Goal: Information Seeking & Learning: Check status

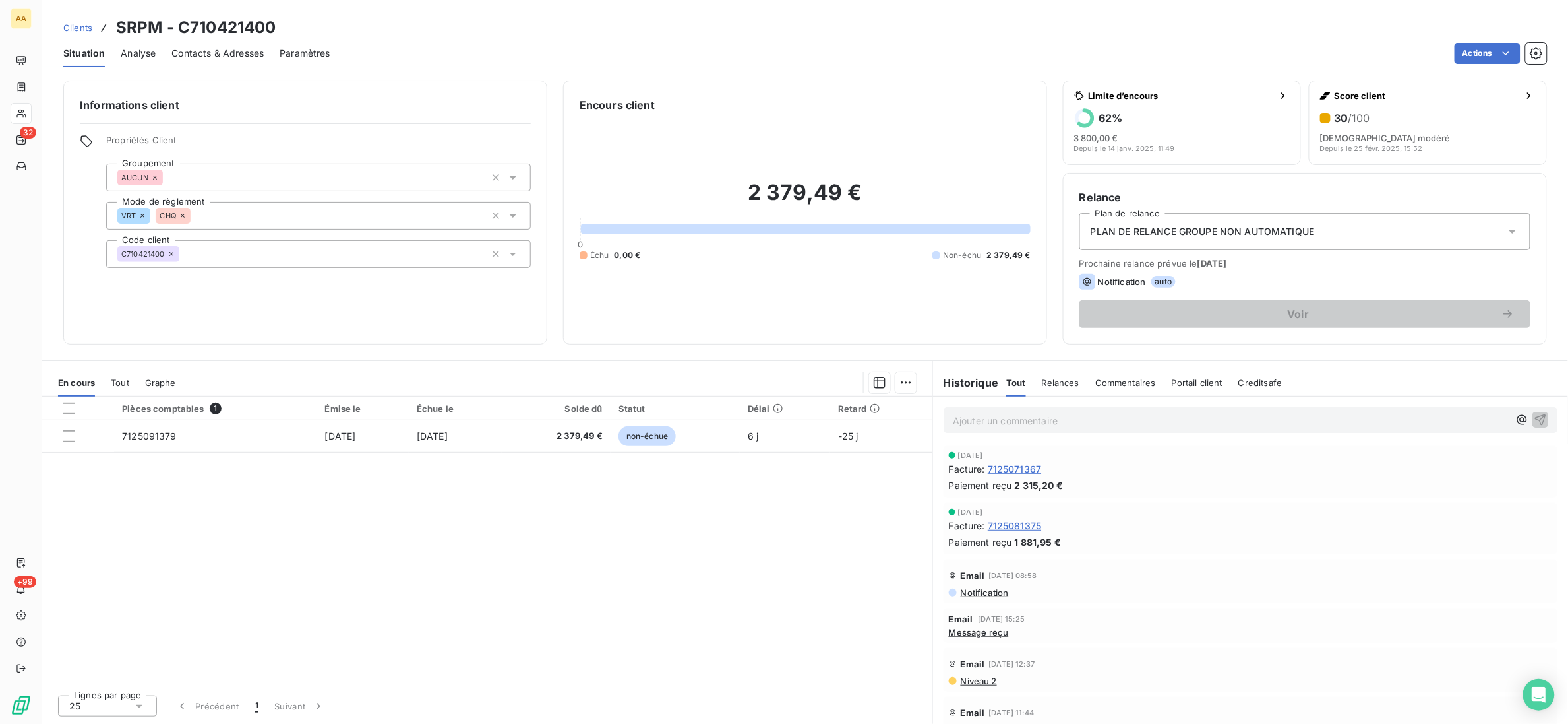
scroll to position [98, 0]
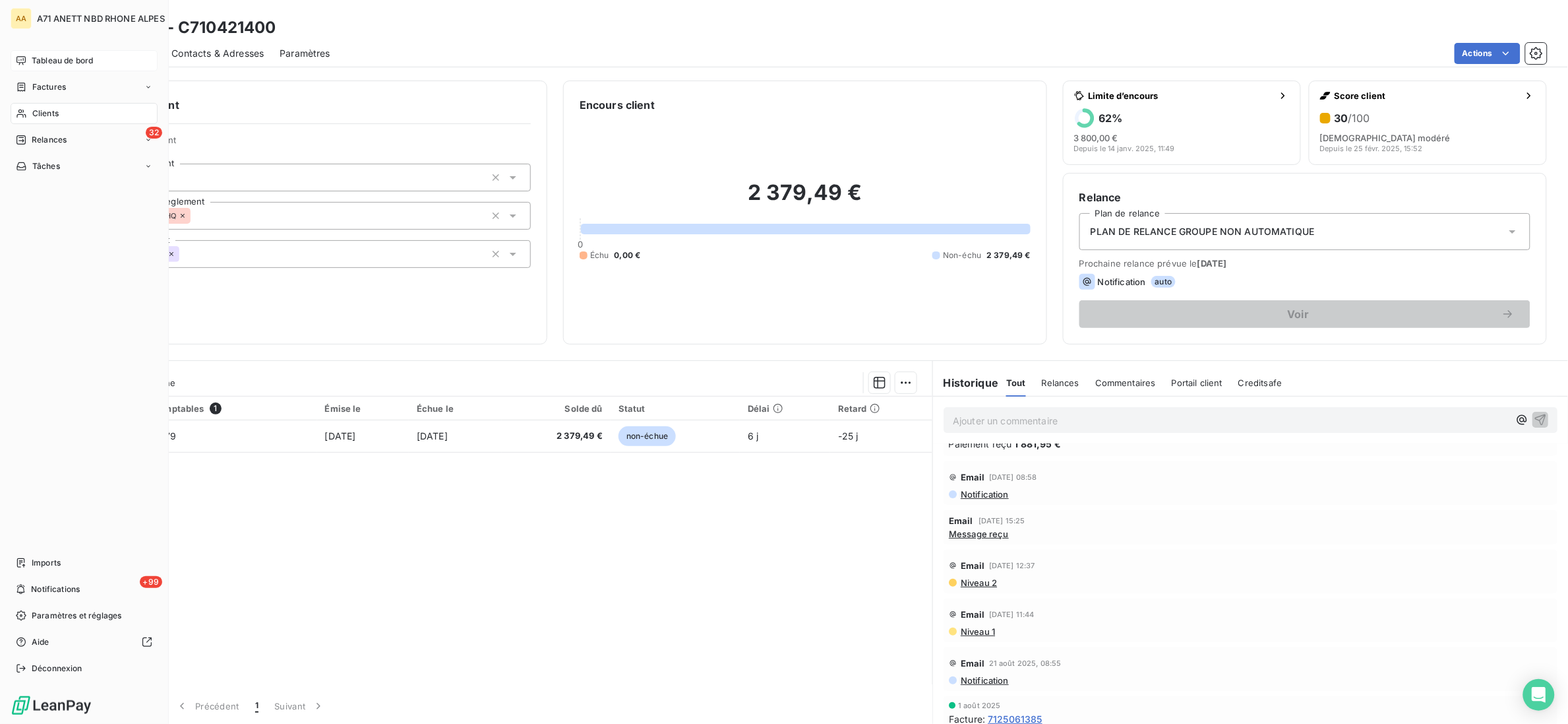
click at [18, 66] on div "Tableau de bord" at bounding box center [84, 61] width 147 height 21
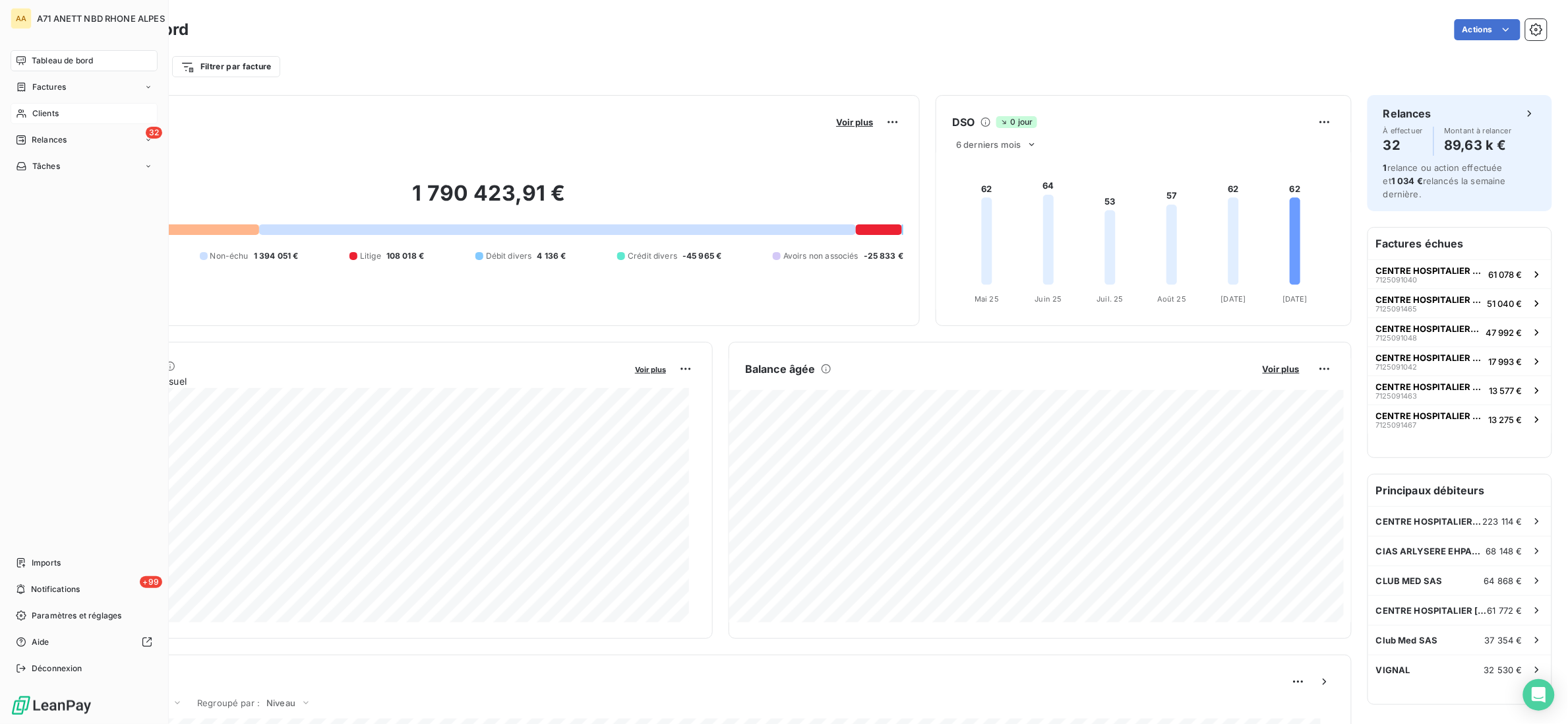
click at [48, 115] on span "Clients" at bounding box center [45, 113] width 26 height 12
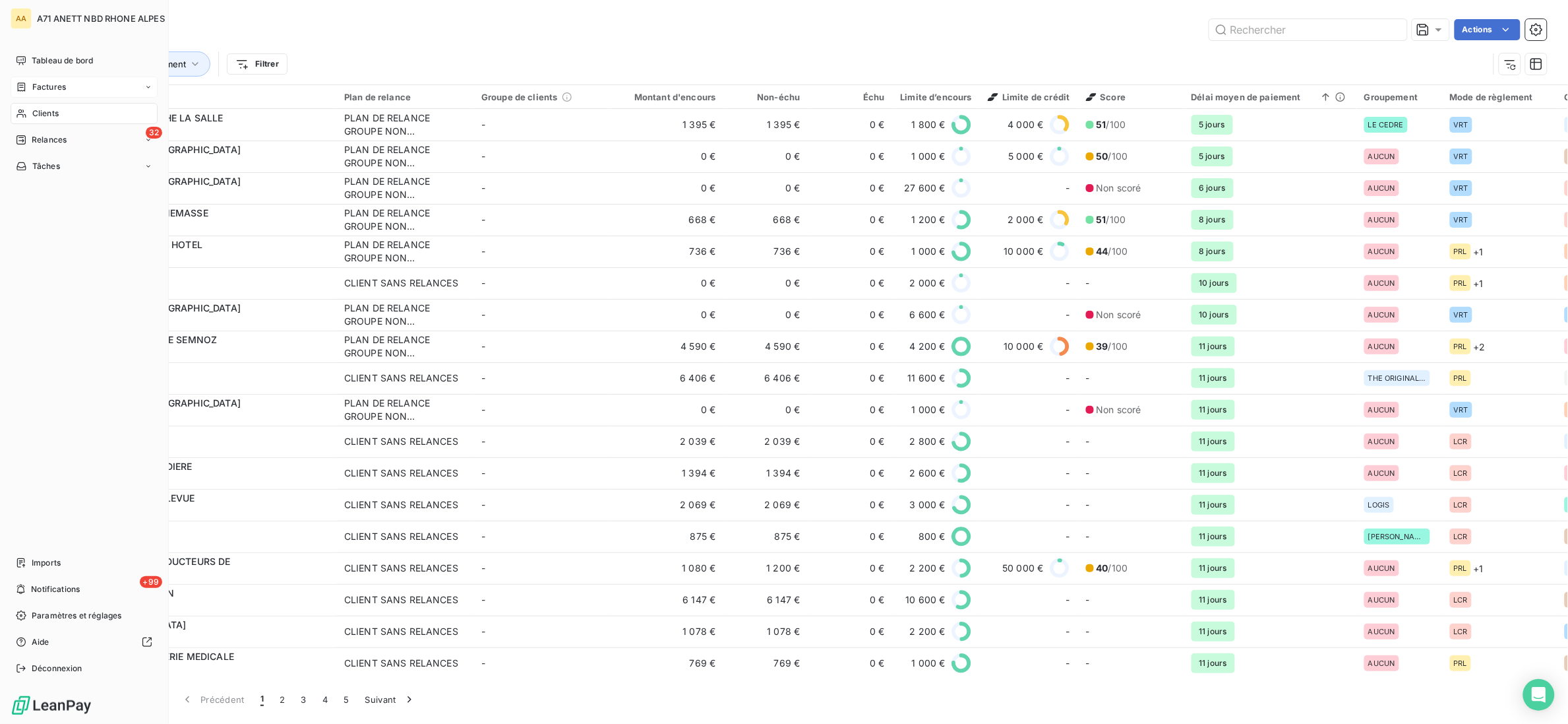
click at [21, 88] on icon at bounding box center [22, 86] width 11 height 10
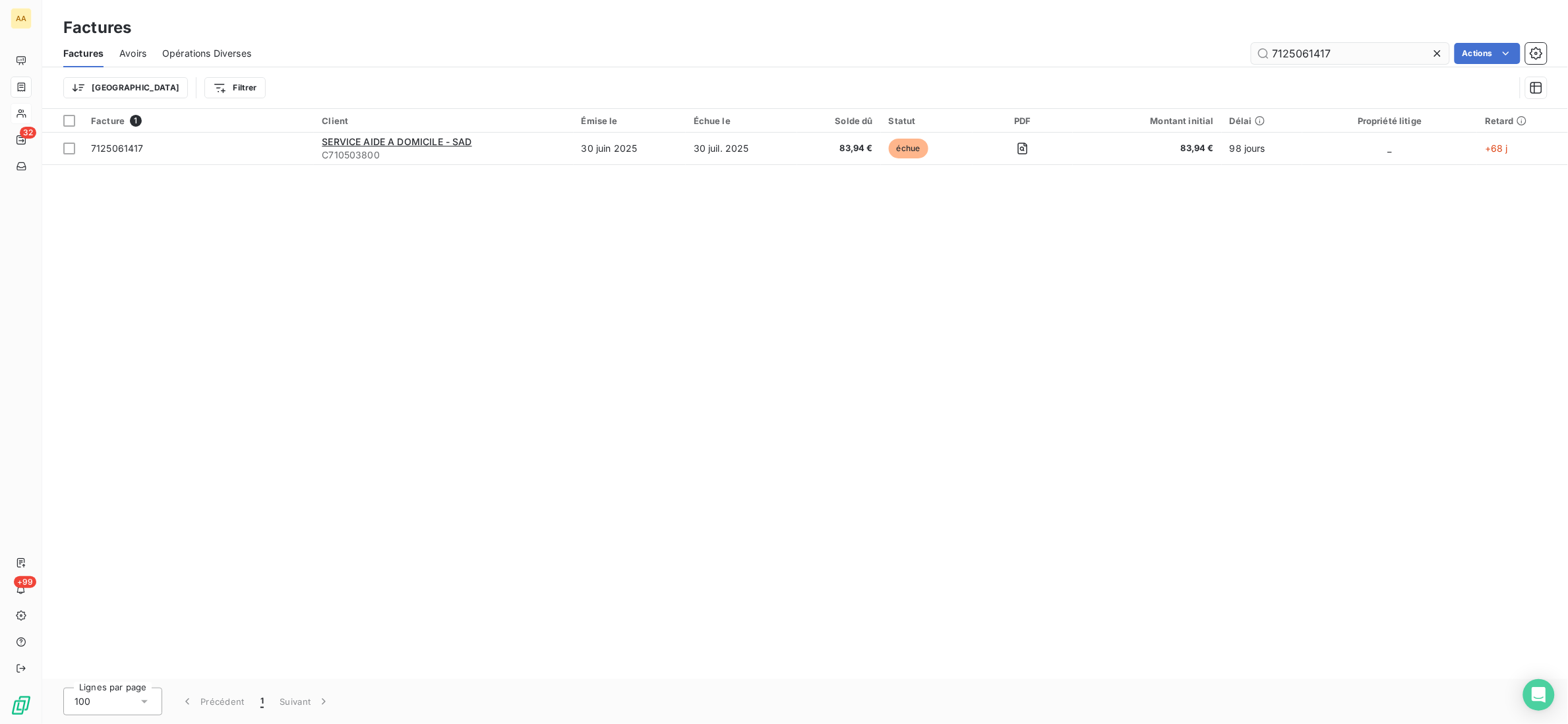
drag, startPoint x: 1353, startPoint y: 54, endPoint x: 1291, endPoint y: 58, distance: 62.1
click at [1291, 58] on input "7125061417" at bounding box center [1350, 54] width 197 height 21
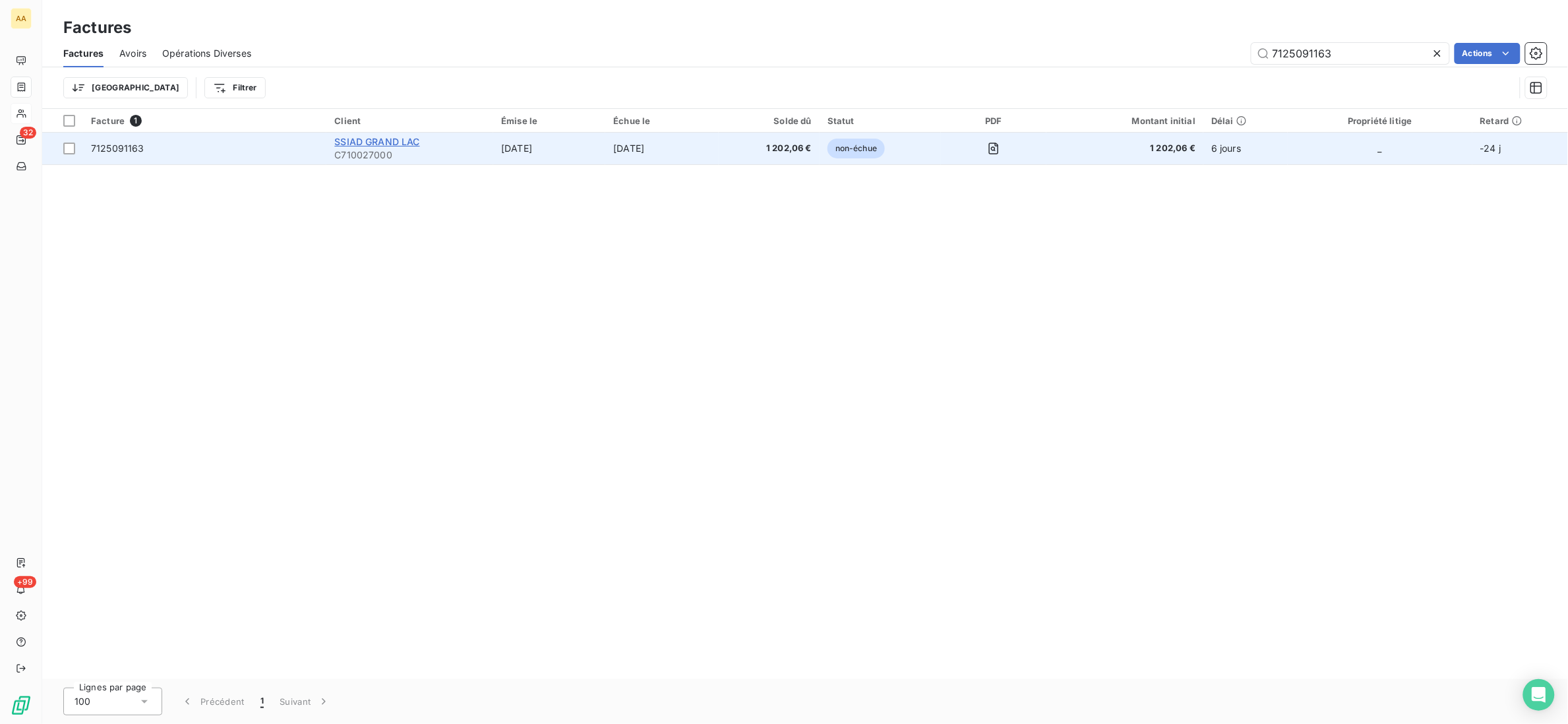
type input "7125091163"
click at [373, 145] on span "SSIAD GRAND LAC" at bounding box center [377, 142] width 85 height 11
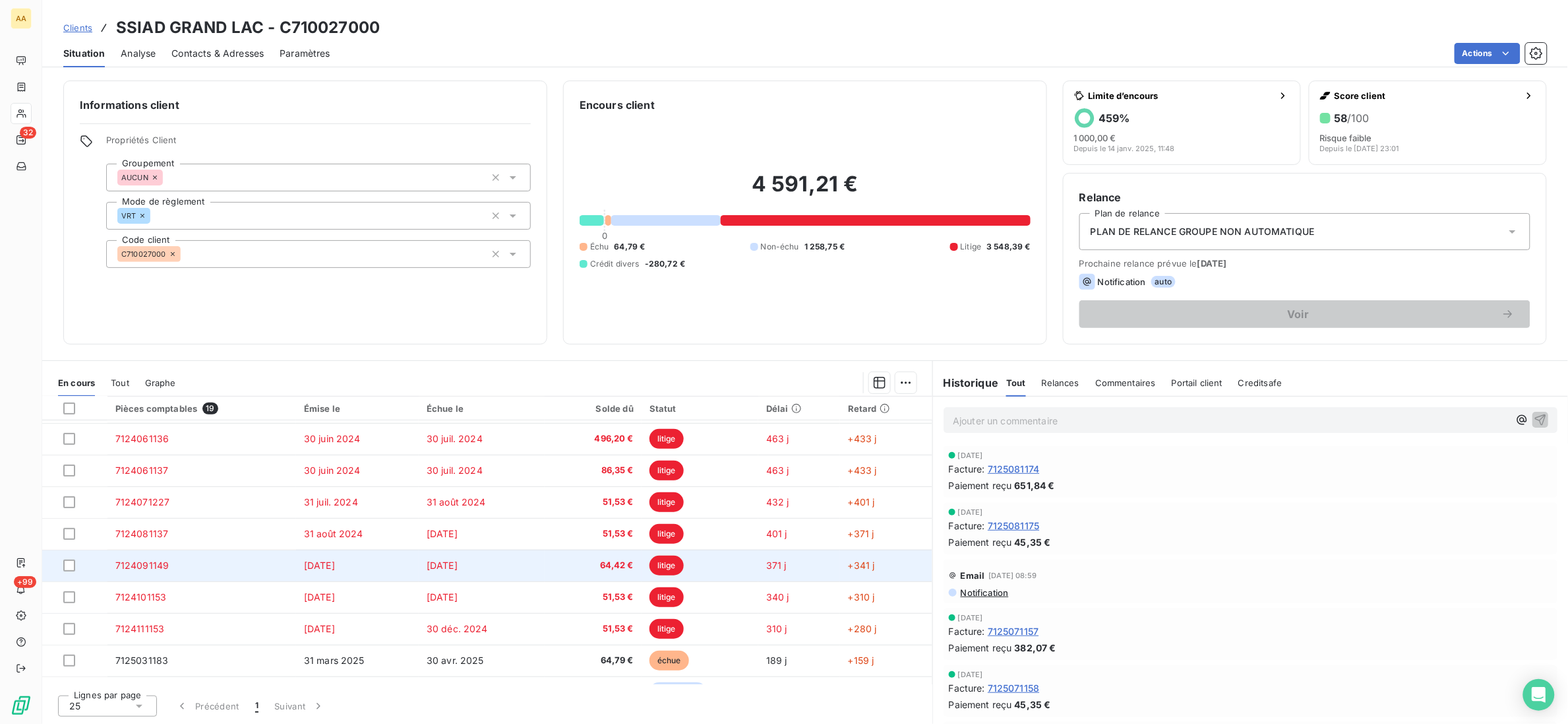
scroll to position [338, 0]
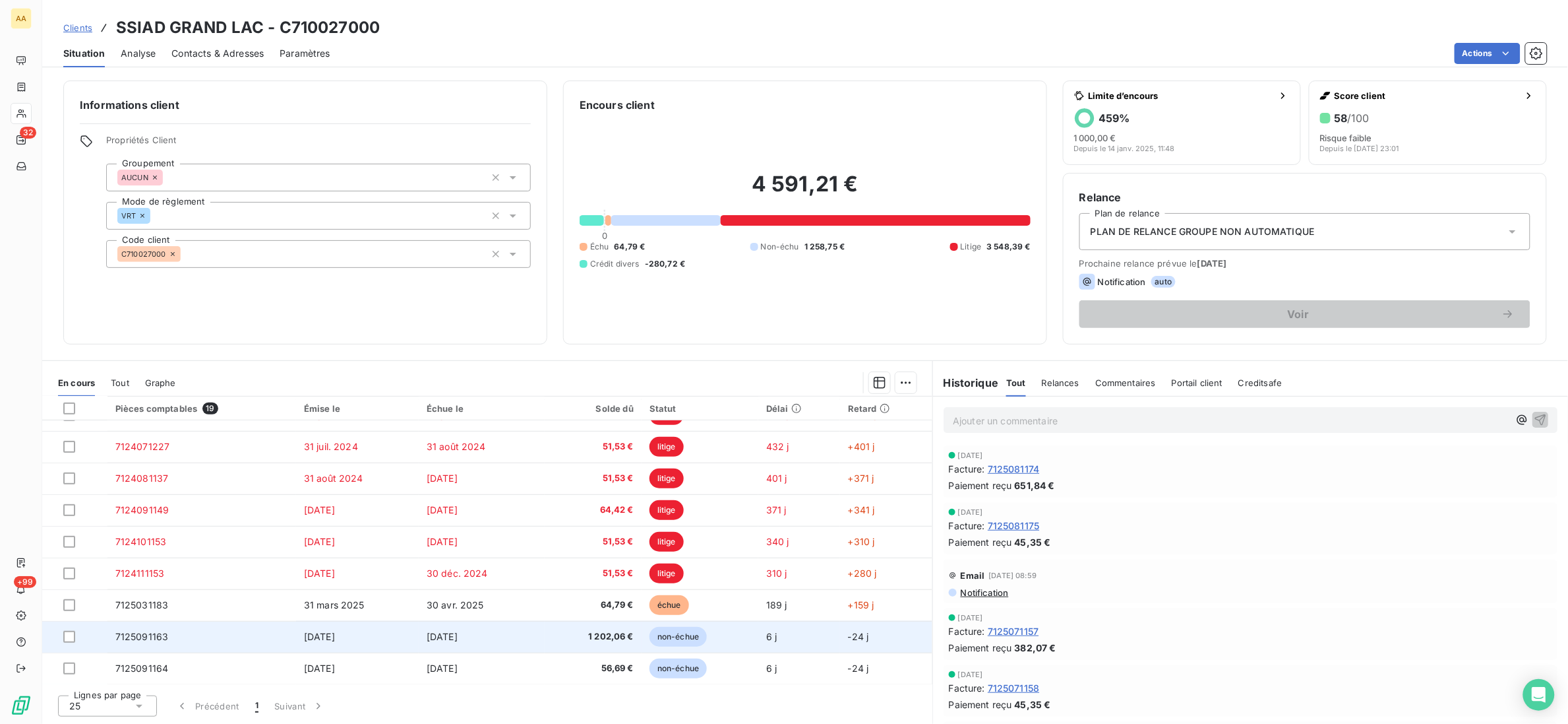
click at [519, 638] on td "[DATE]" at bounding box center [482, 637] width 126 height 32
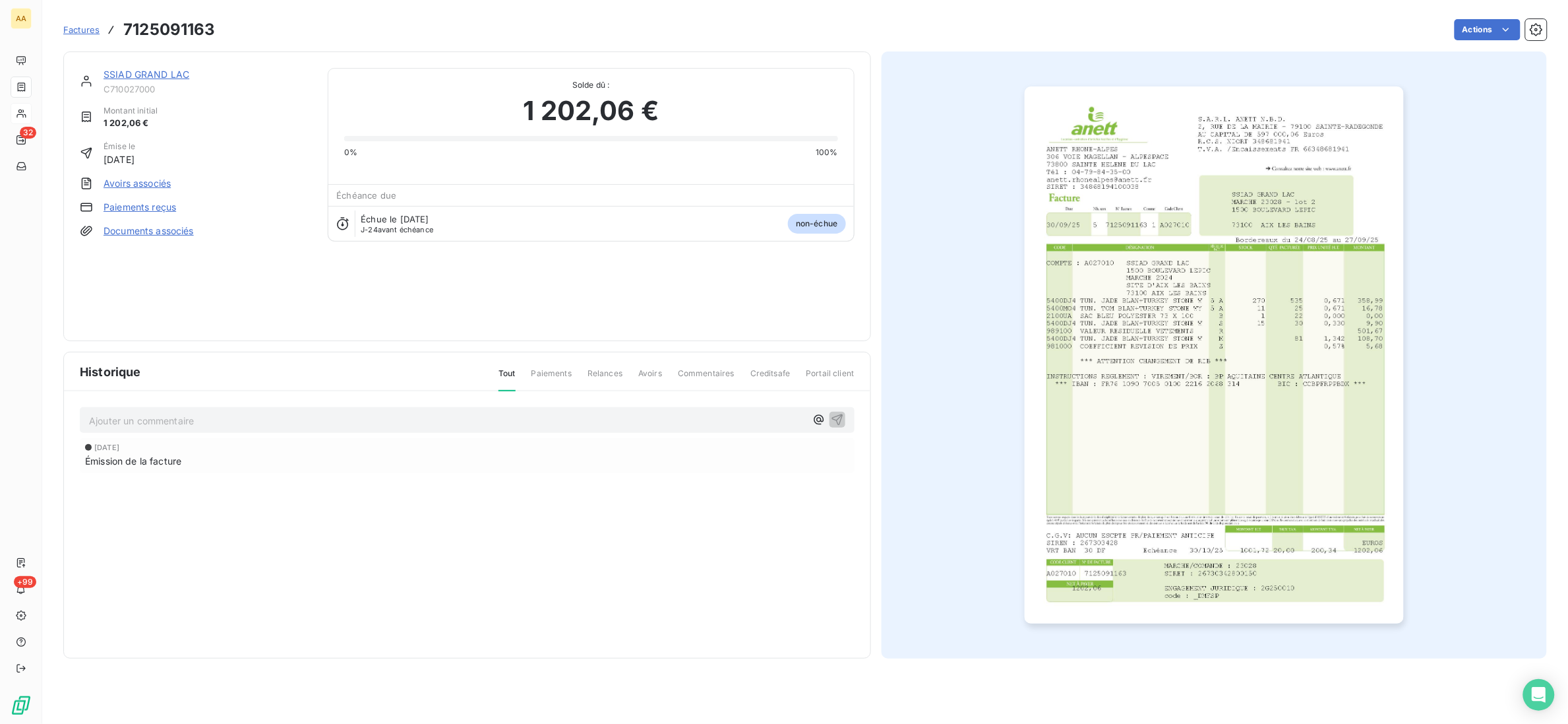
click at [1239, 375] on img "button" at bounding box center [1215, 354] width 379 height 537
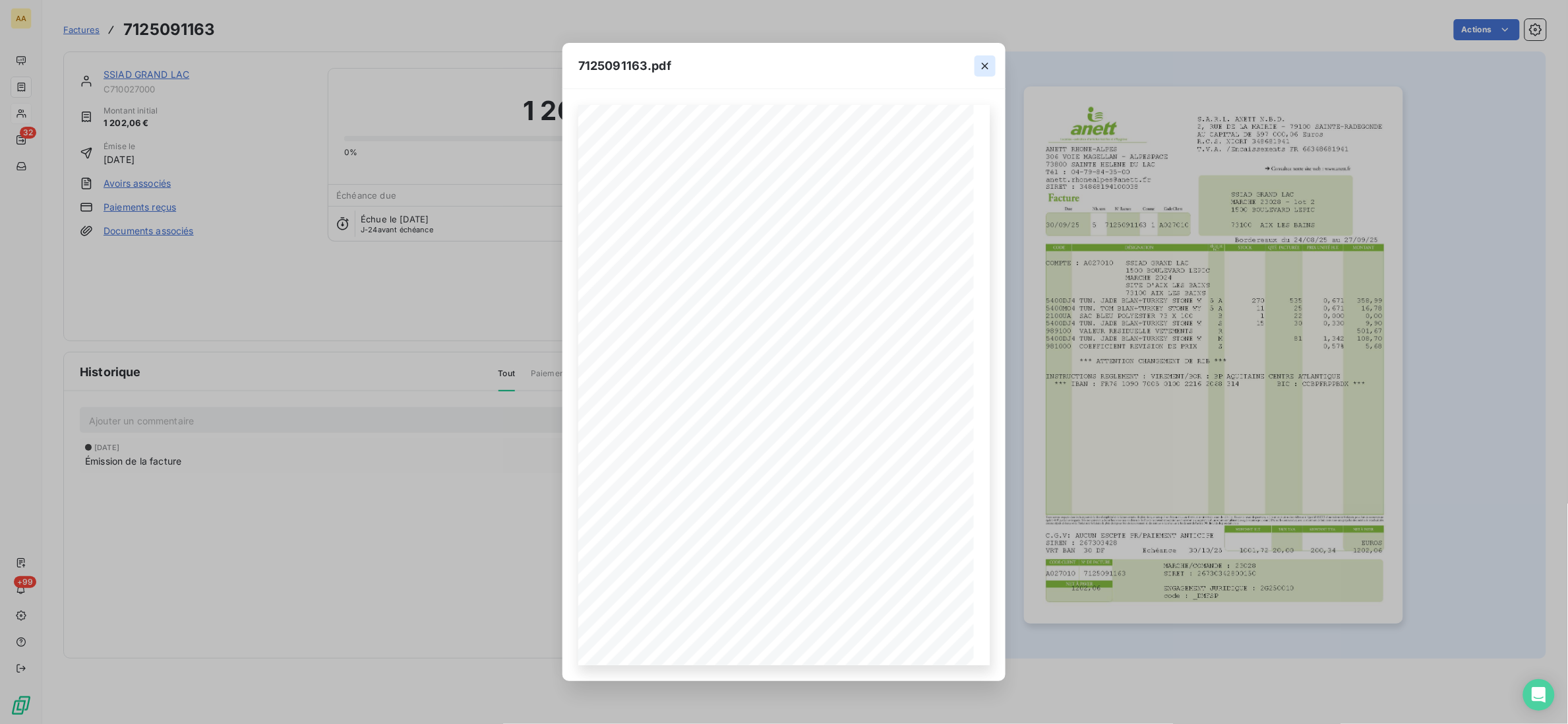
click at [975, 55] on button "button" at bounding box center [985, 66] width 21 height 21
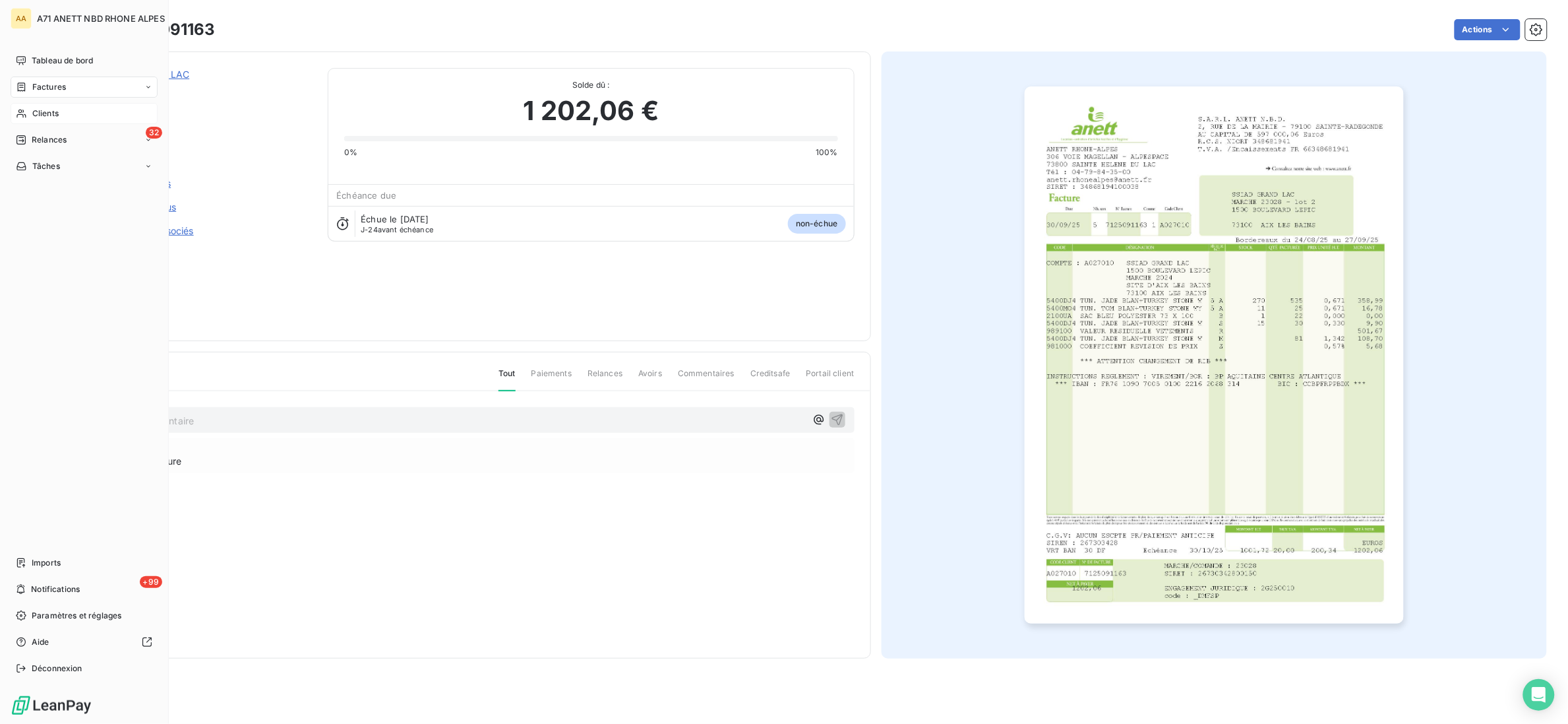
click at [50, 111] on span "Clients" at bounding box center [45, 113] width 26 height 12
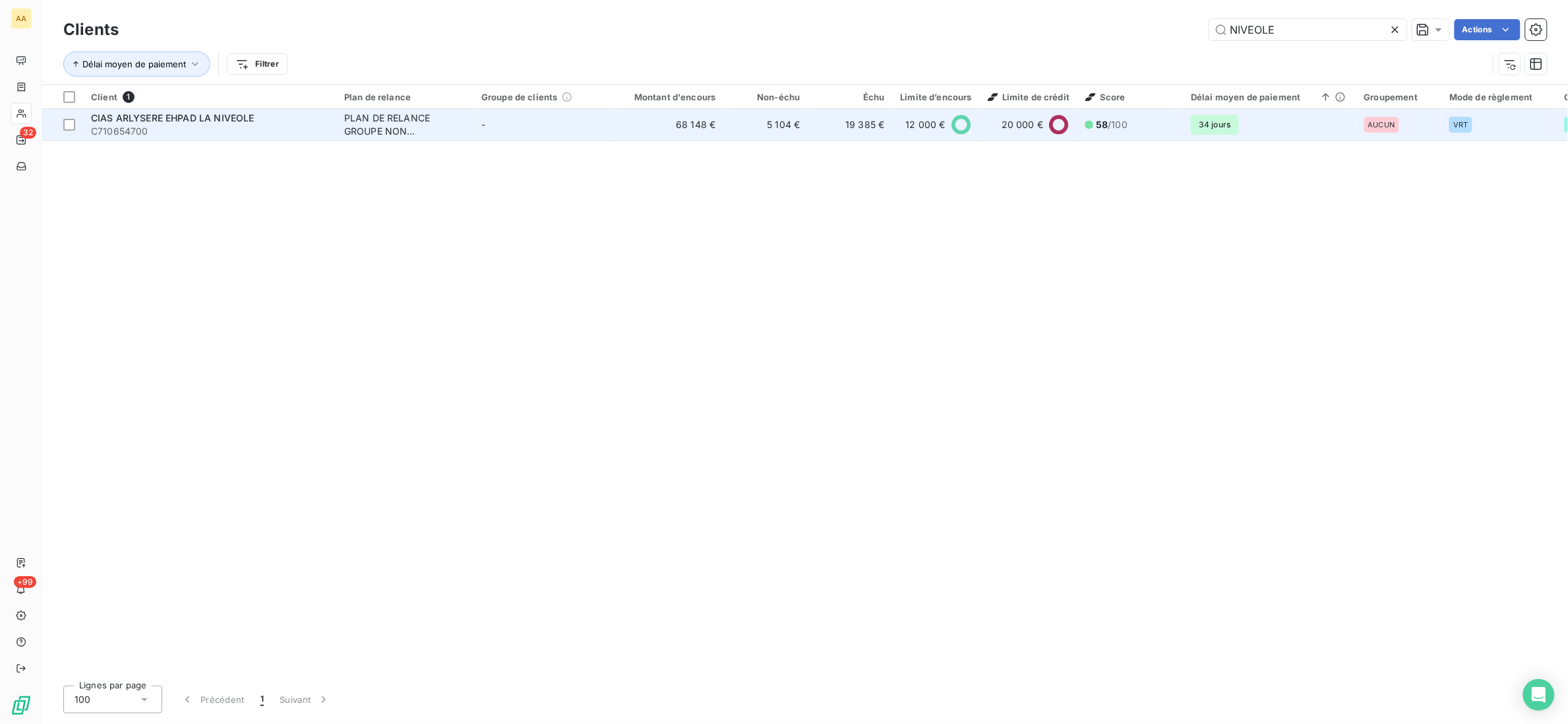
type input "NIVEOLE"
click at [283, 118] on div "CIAS ARLYSERE EHPAD LA NIVEOLE" at bounding box center [209, 118] width 237 height 13
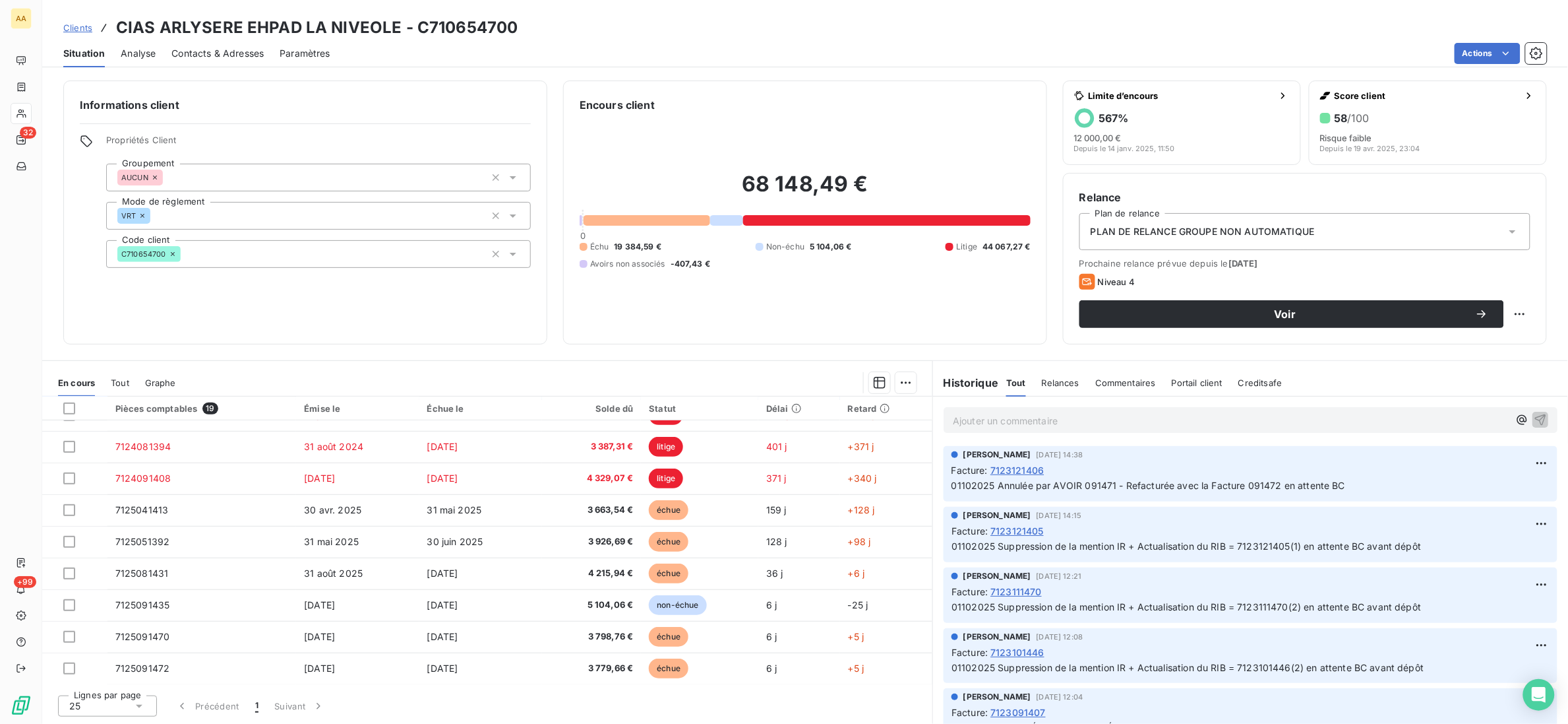
scroll to position [239, 0]
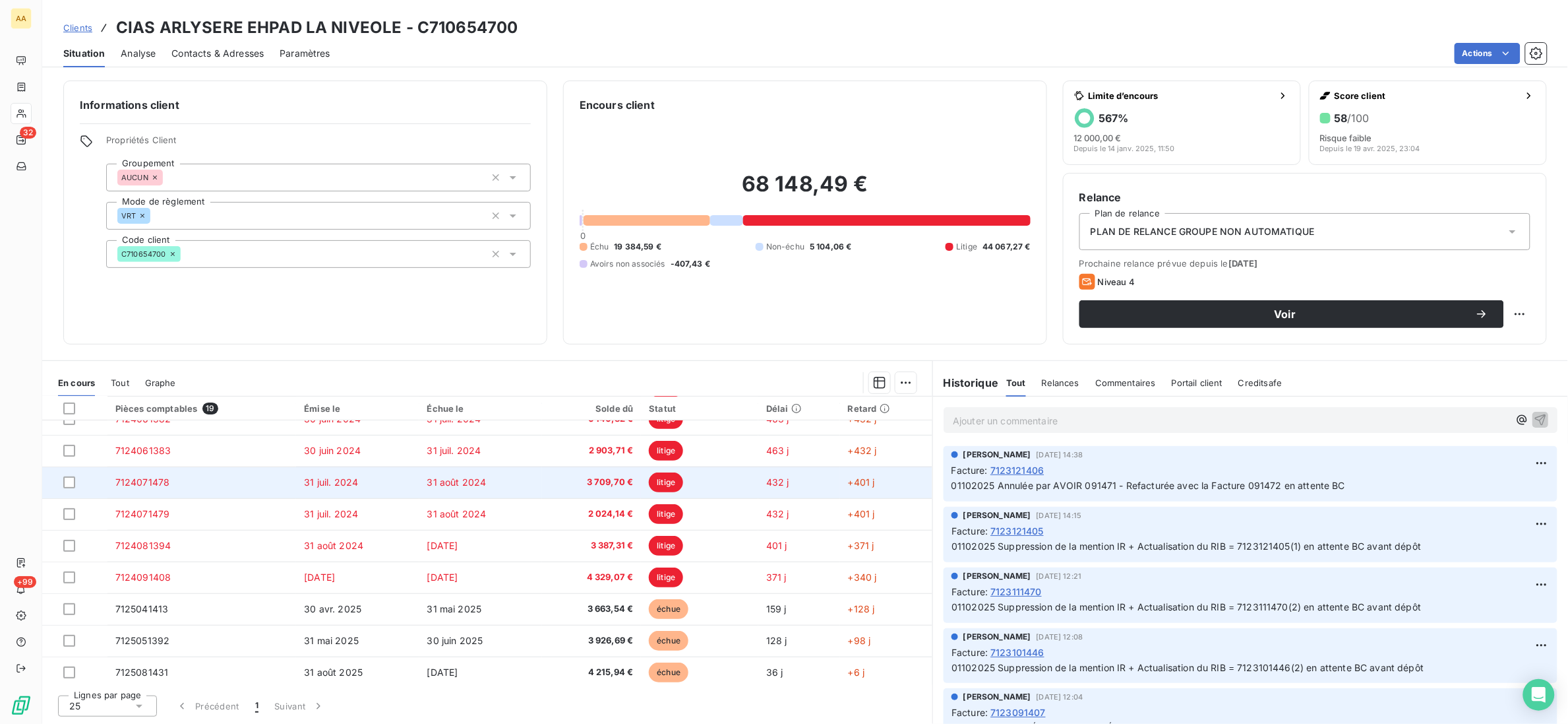
click at [258, 481] on td "7124071478" at bounding box center [201, 482] width 190 height 32
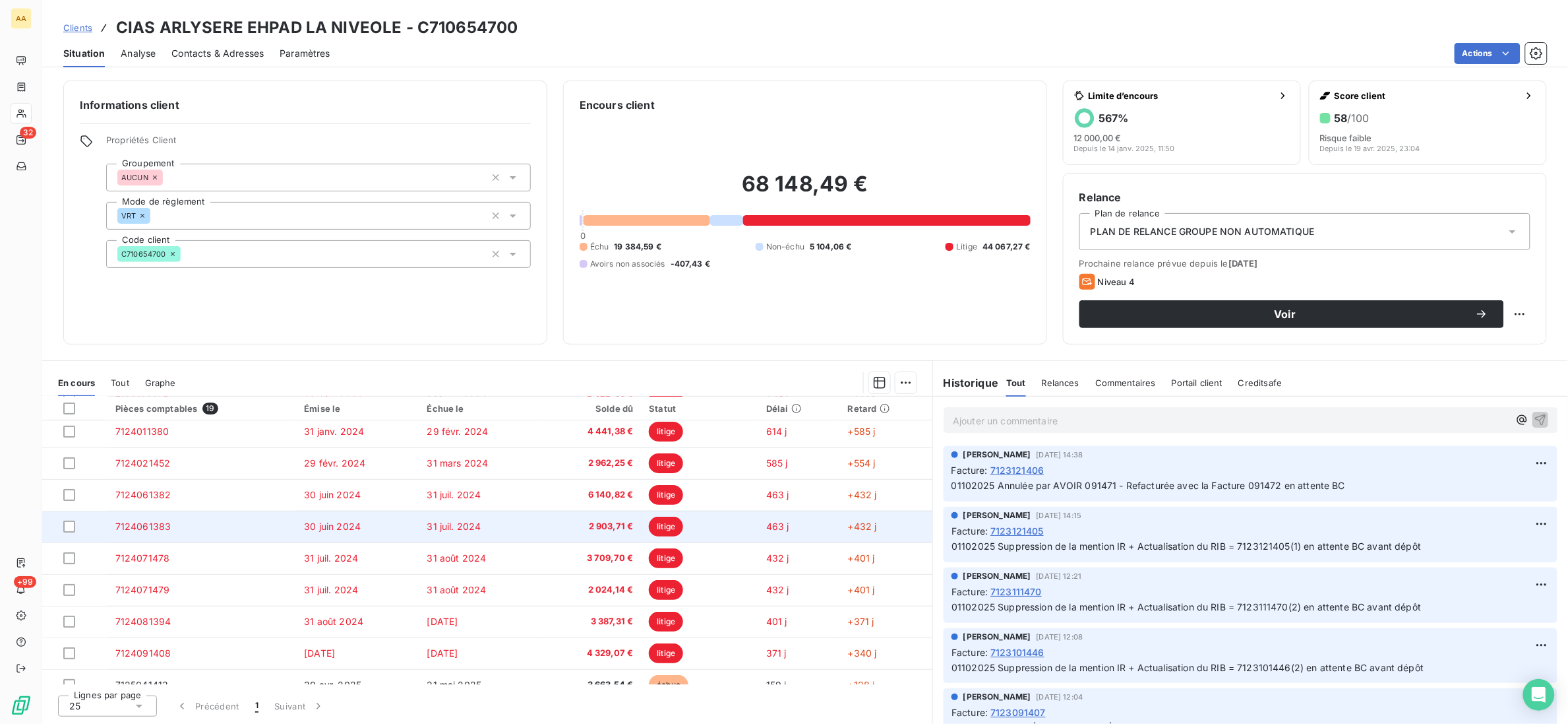
scroll to position [198, 0]
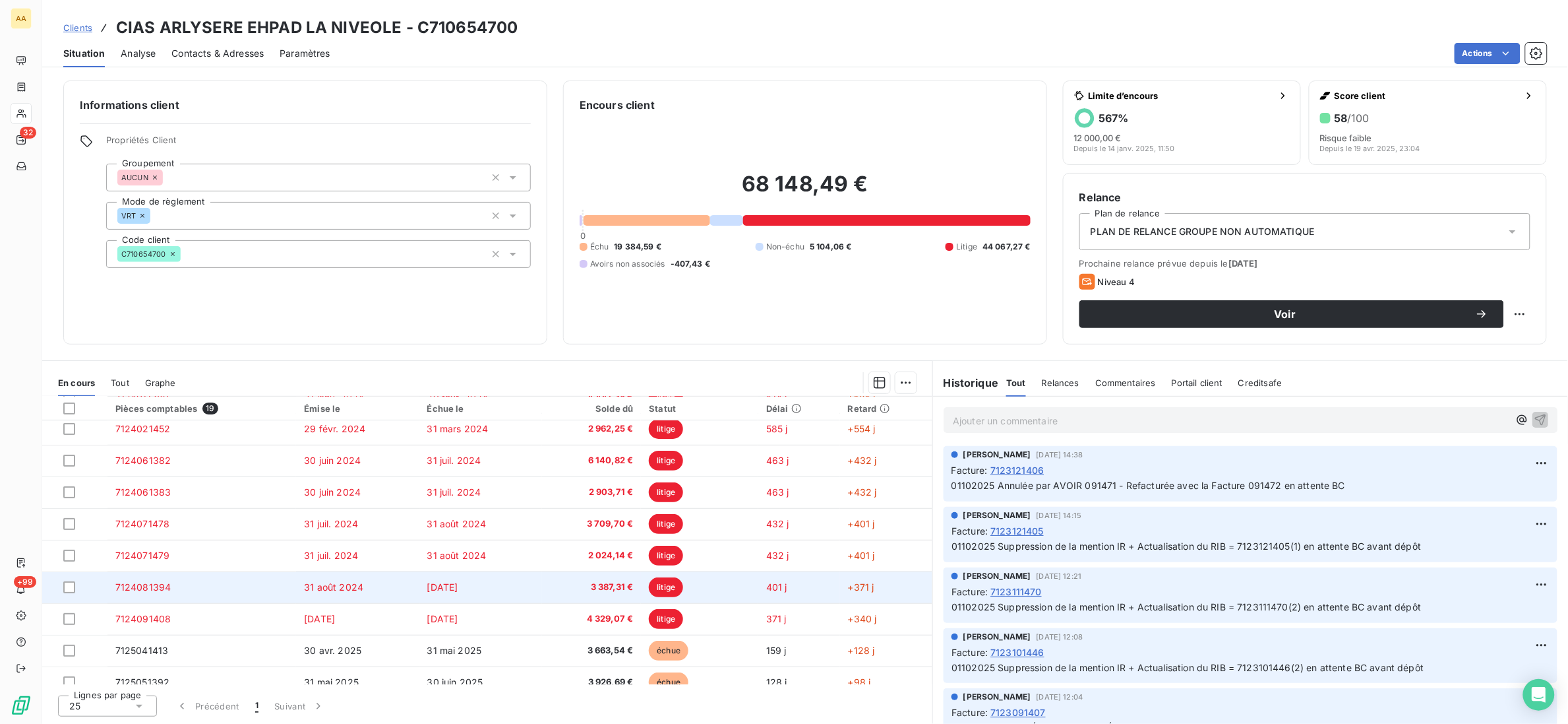
click at [206, 594] on td "7124081394" at bounding box center [201, 587] width 190 height 32
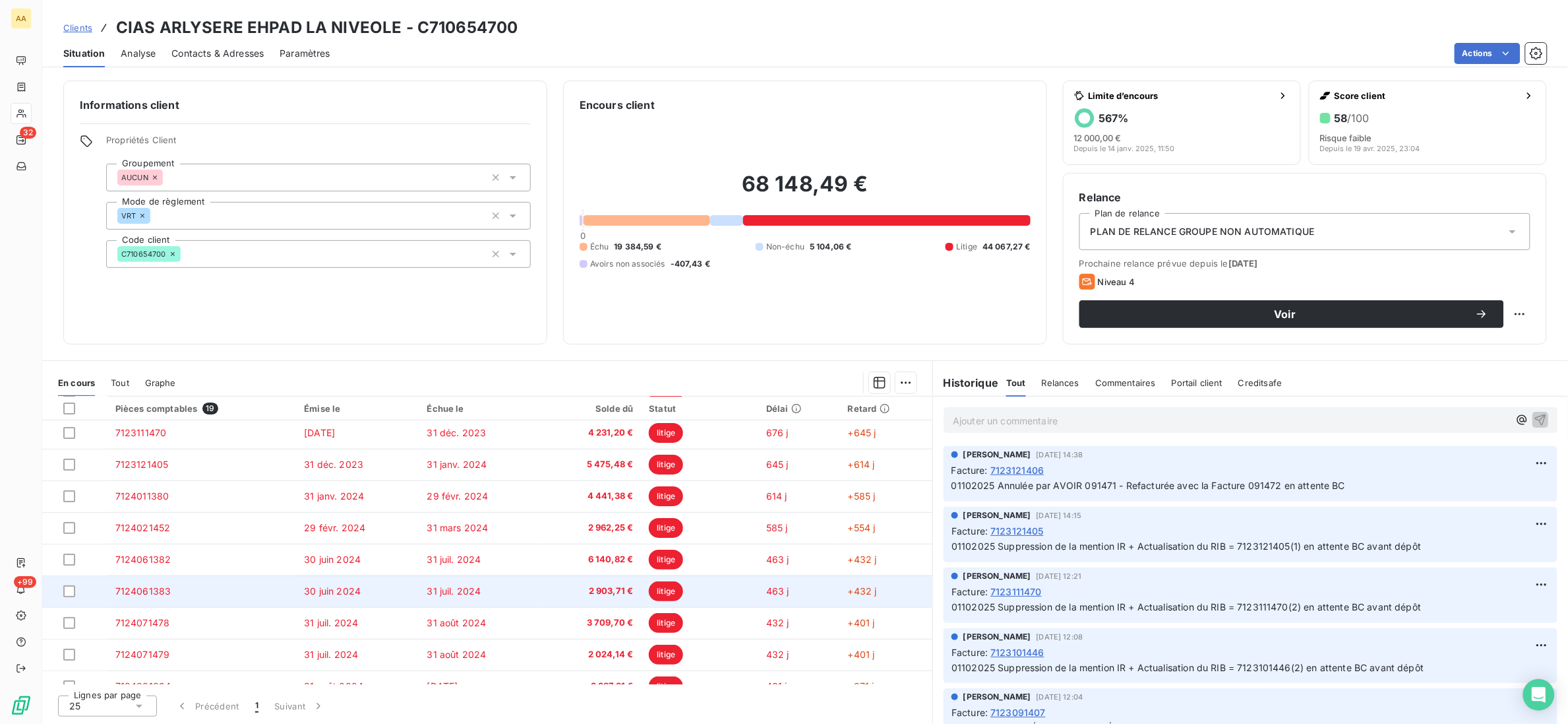
scroll to position [198, 0]
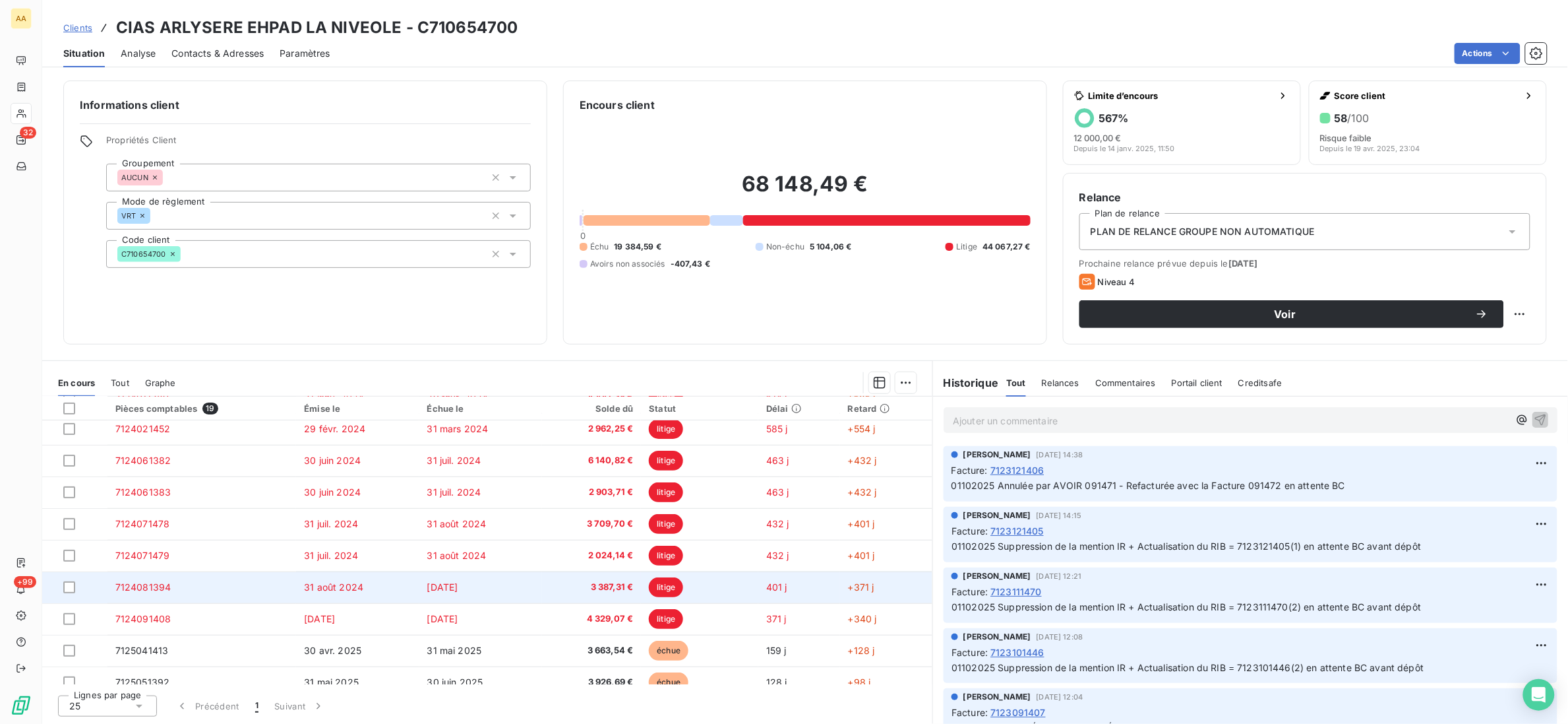
click at [308, 589] on span "31 août 2024" at bounding box center [333, 587] width 59 height 11
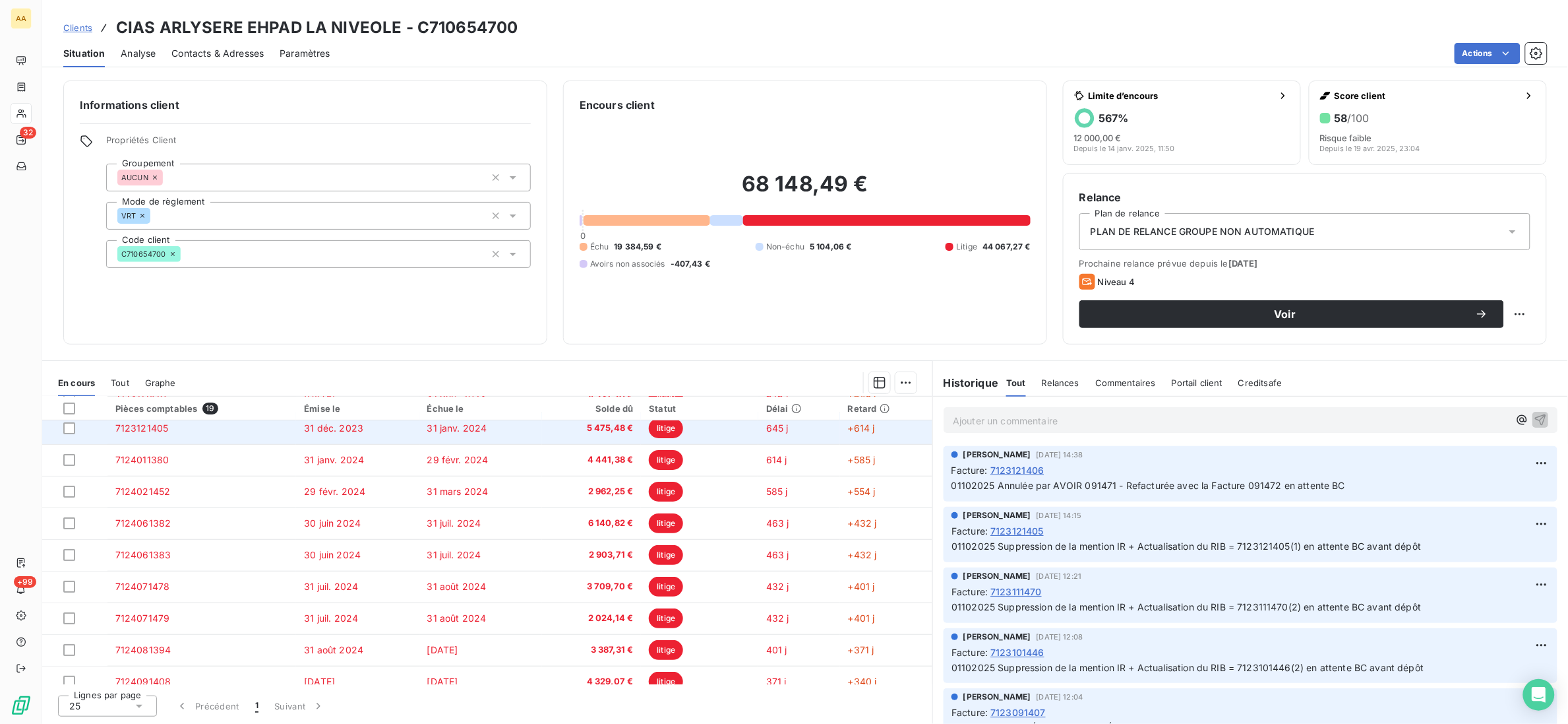
scroll to position [198, 0]
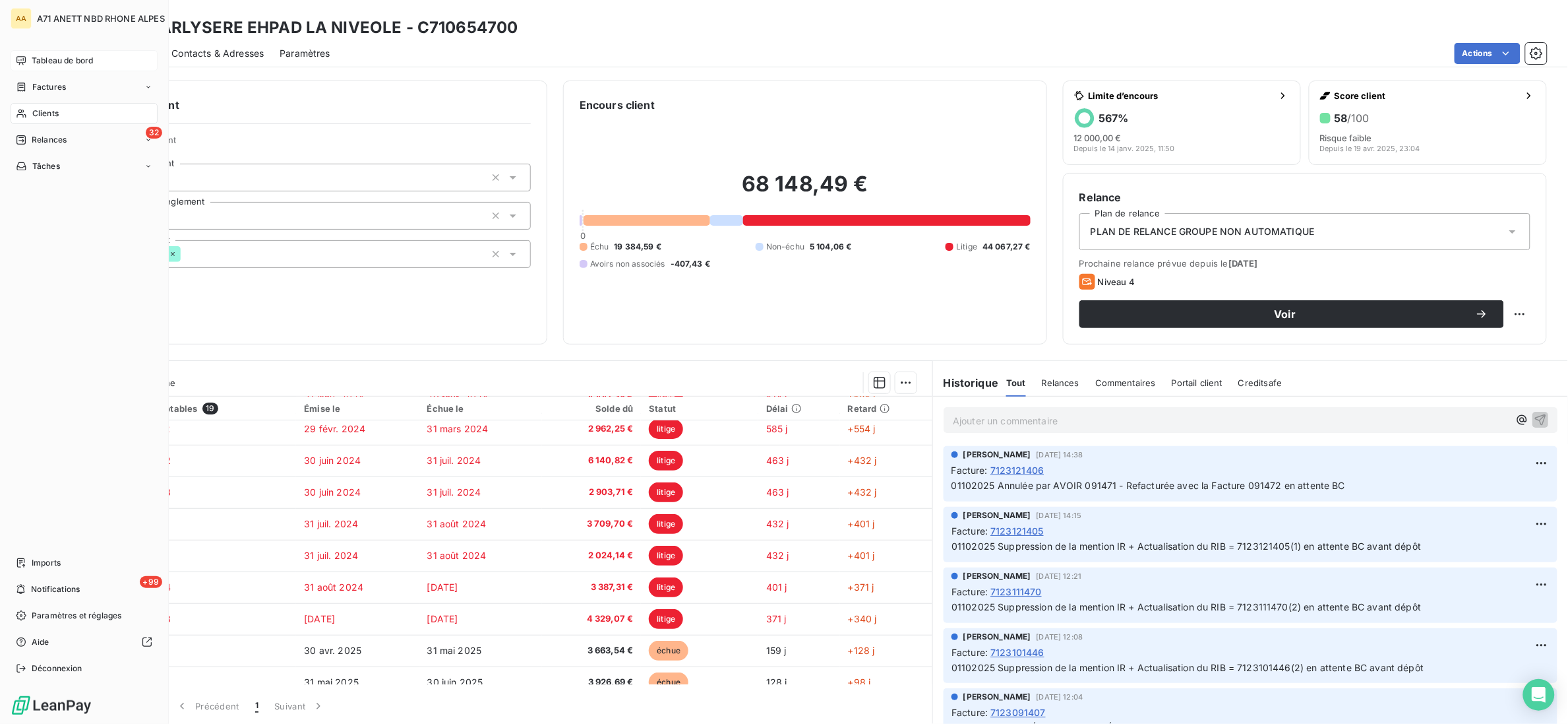
click at [34, 54] on div "Tableau de bord" at bounding box center [84, 61] width 147 height 21
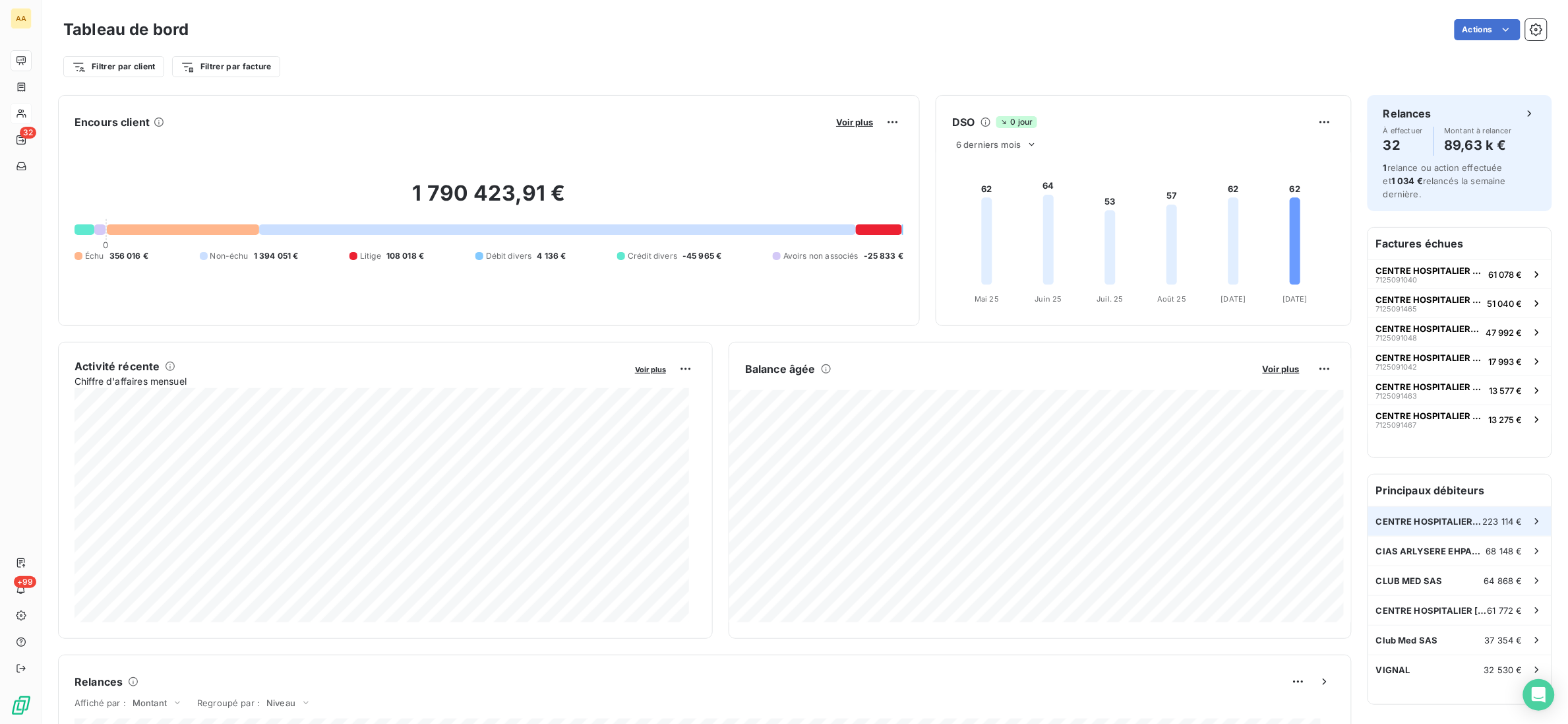
click at [1485, 516] on span "223 114 €" at bounding box center [1502, 521] width 39 height 10
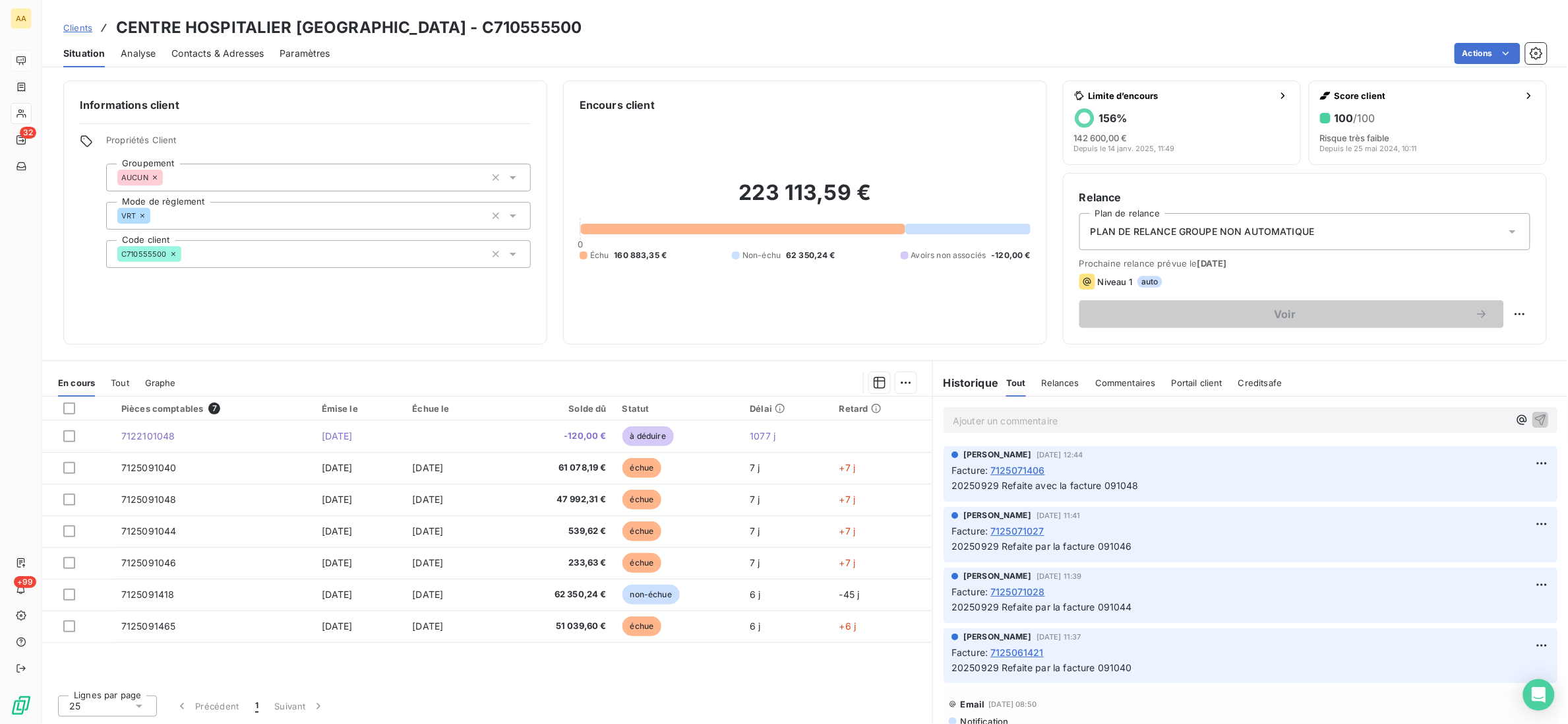
scroll to position [198, 0]
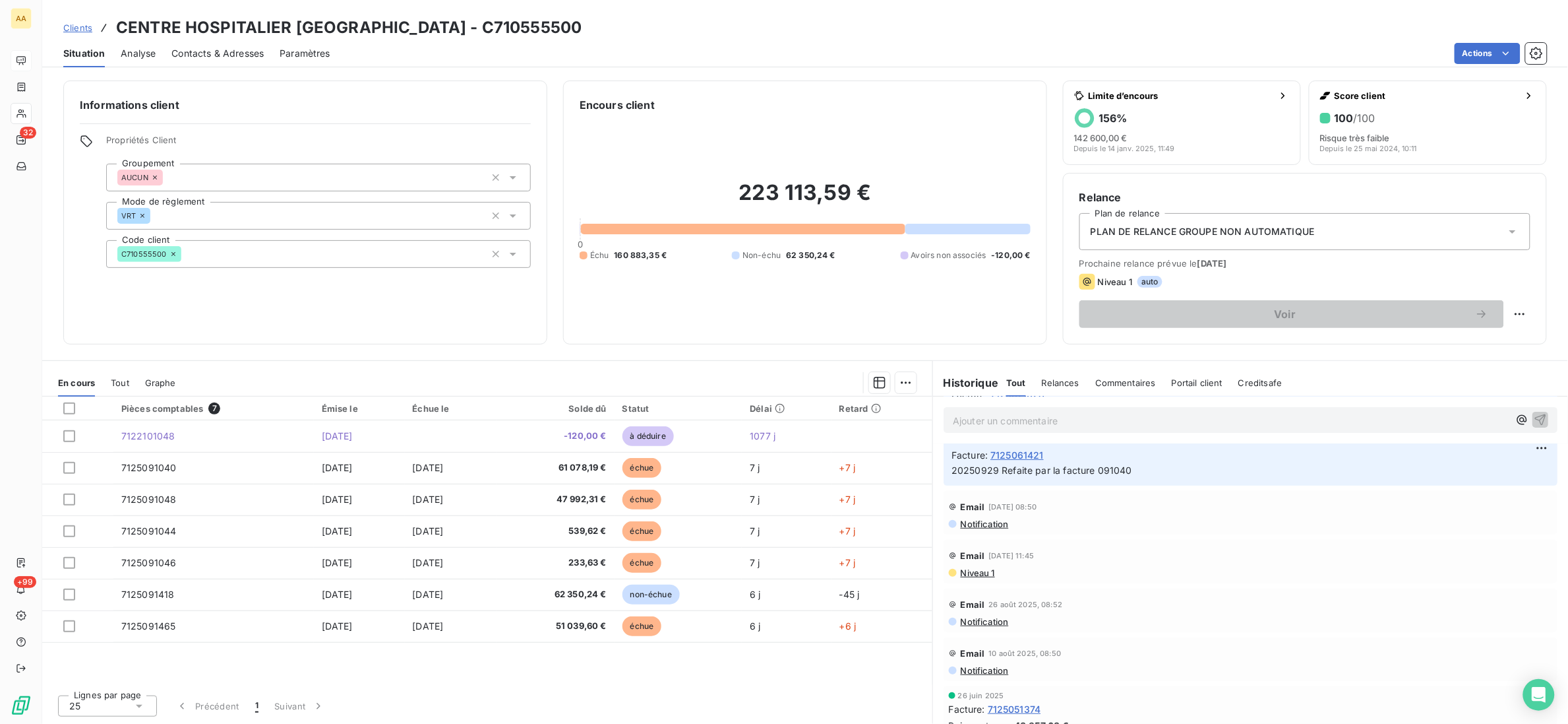
click at [116, 387] on span "Tout" at bounding box center [120, 382] width 18 height 10
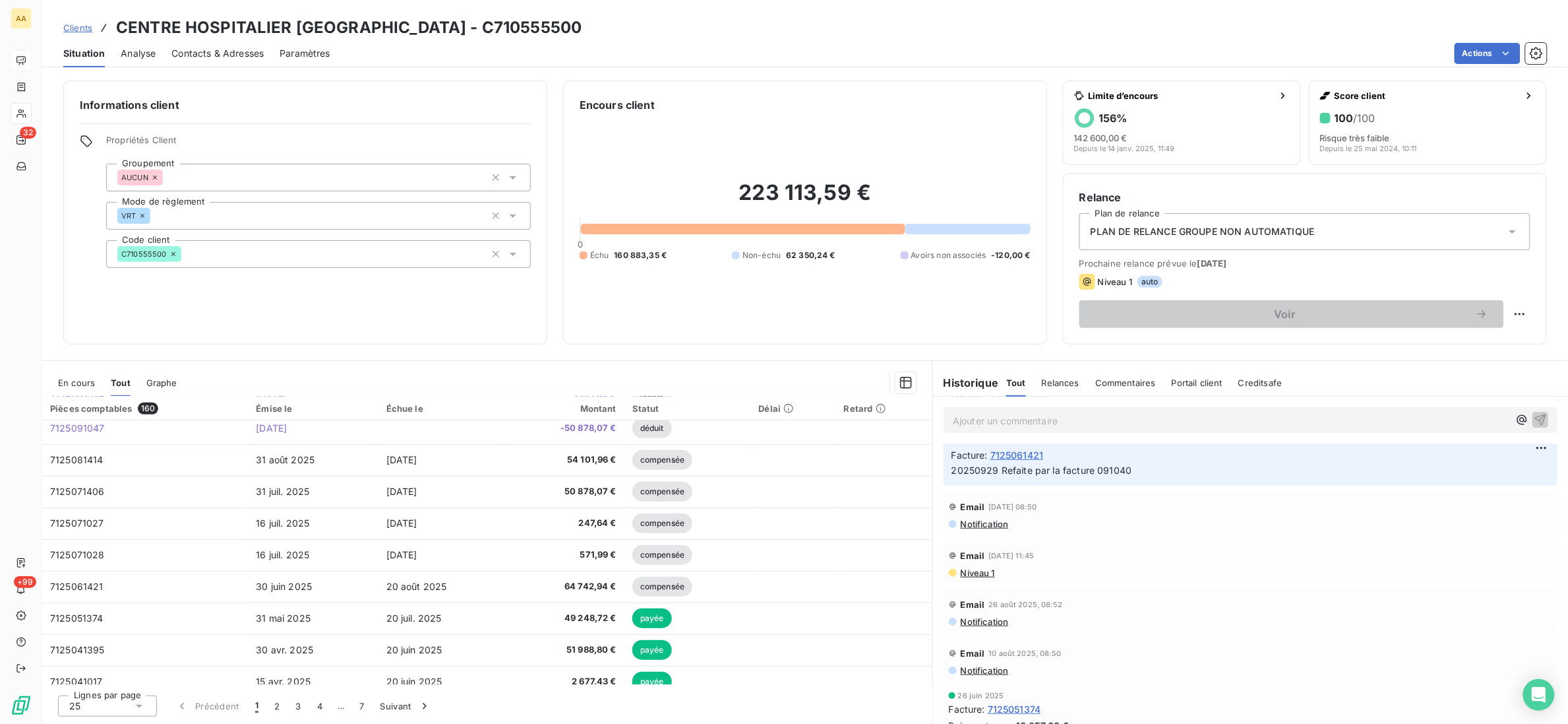
scroll to position [395, 0]
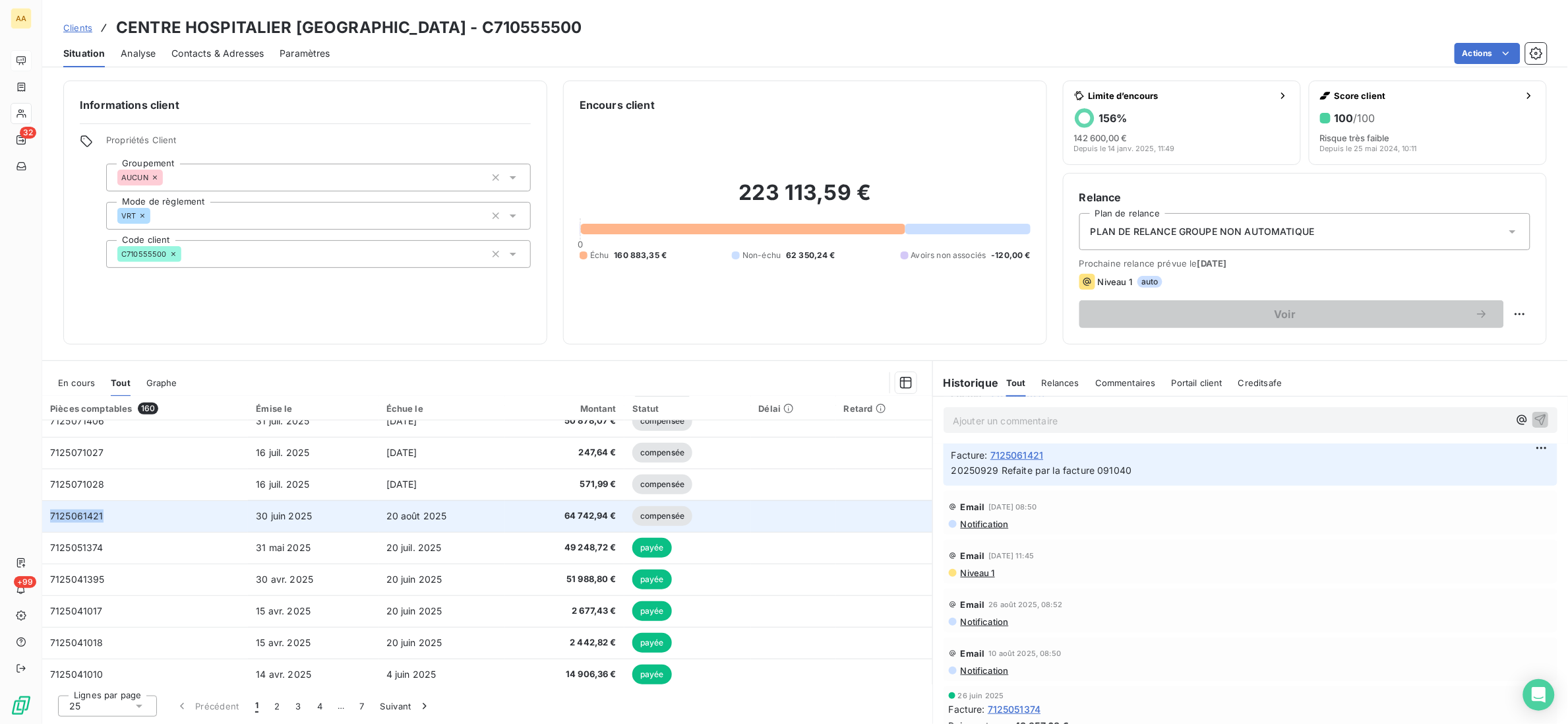
drag, startPoint x: 118, startPoint y: 509, endPoint x: 47, endPoint y: 513, distance: 71.1
click at [47, 513] on td "7125061421" at bounding box center [145, 516] width 205 height 32
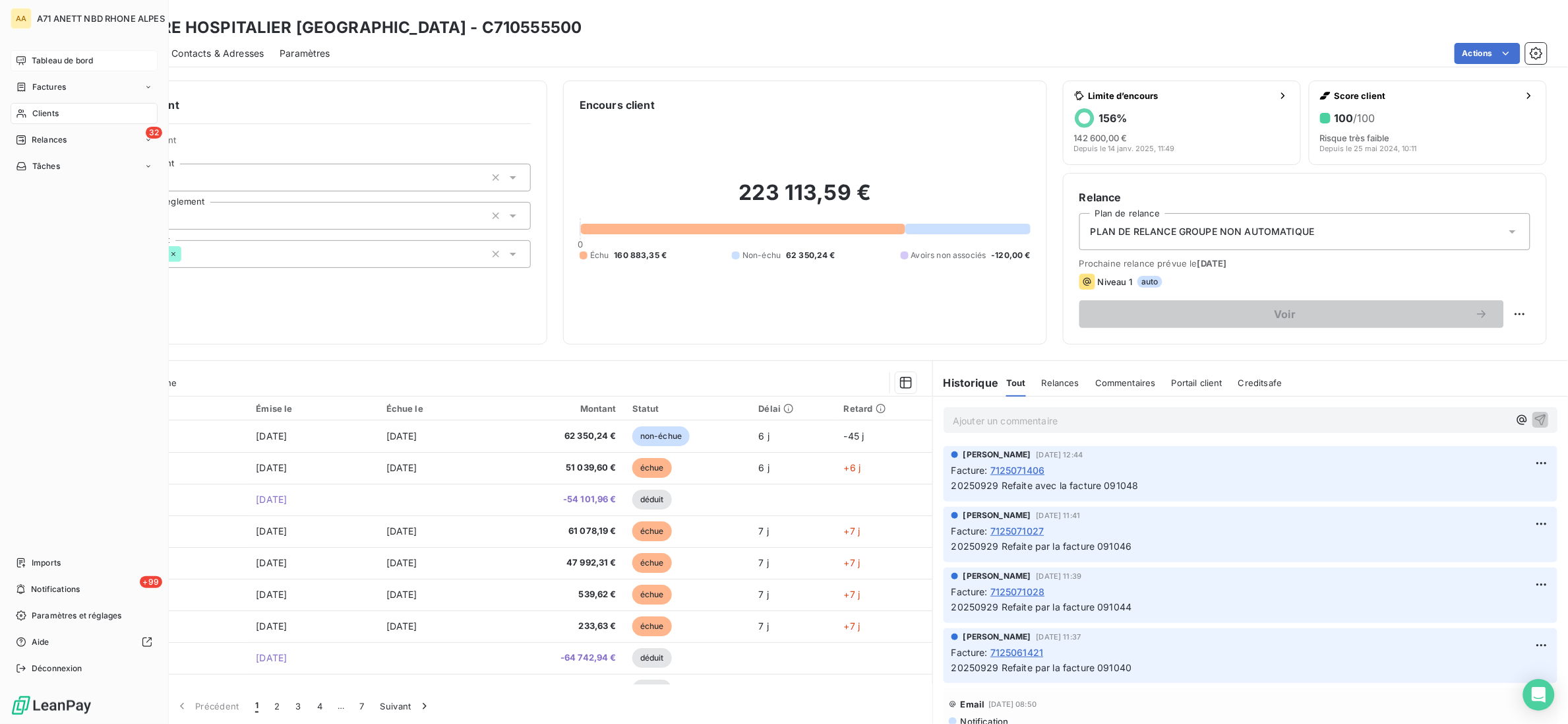
click at [61, 378] on div "Tableau de bord Factures Clients 32 Relances Tâches Imports +99 Notifications P…" at bounding box center [84, 365] width 147 height 629
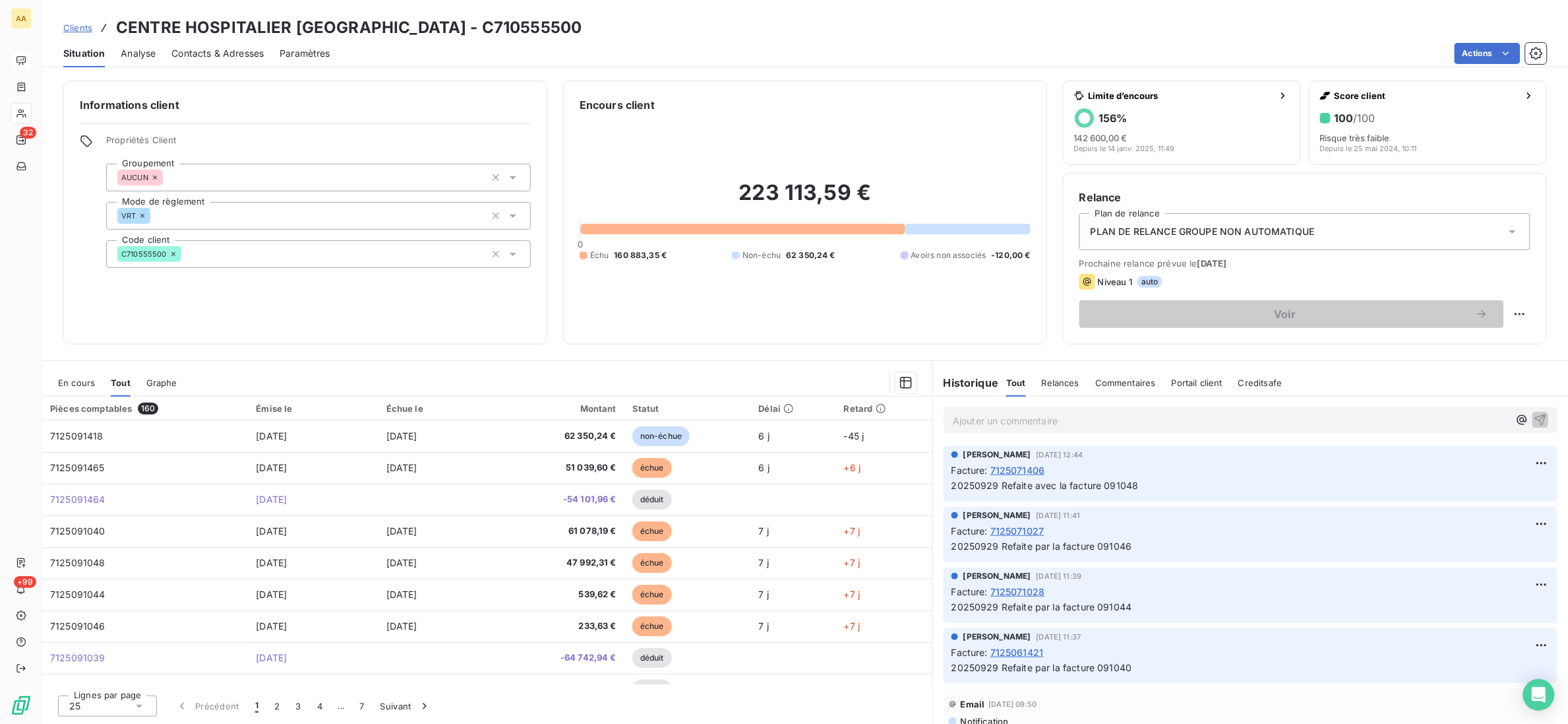
click at [67, 394] on div "En cours" at bounding box center [77, 382] width 37 height 28
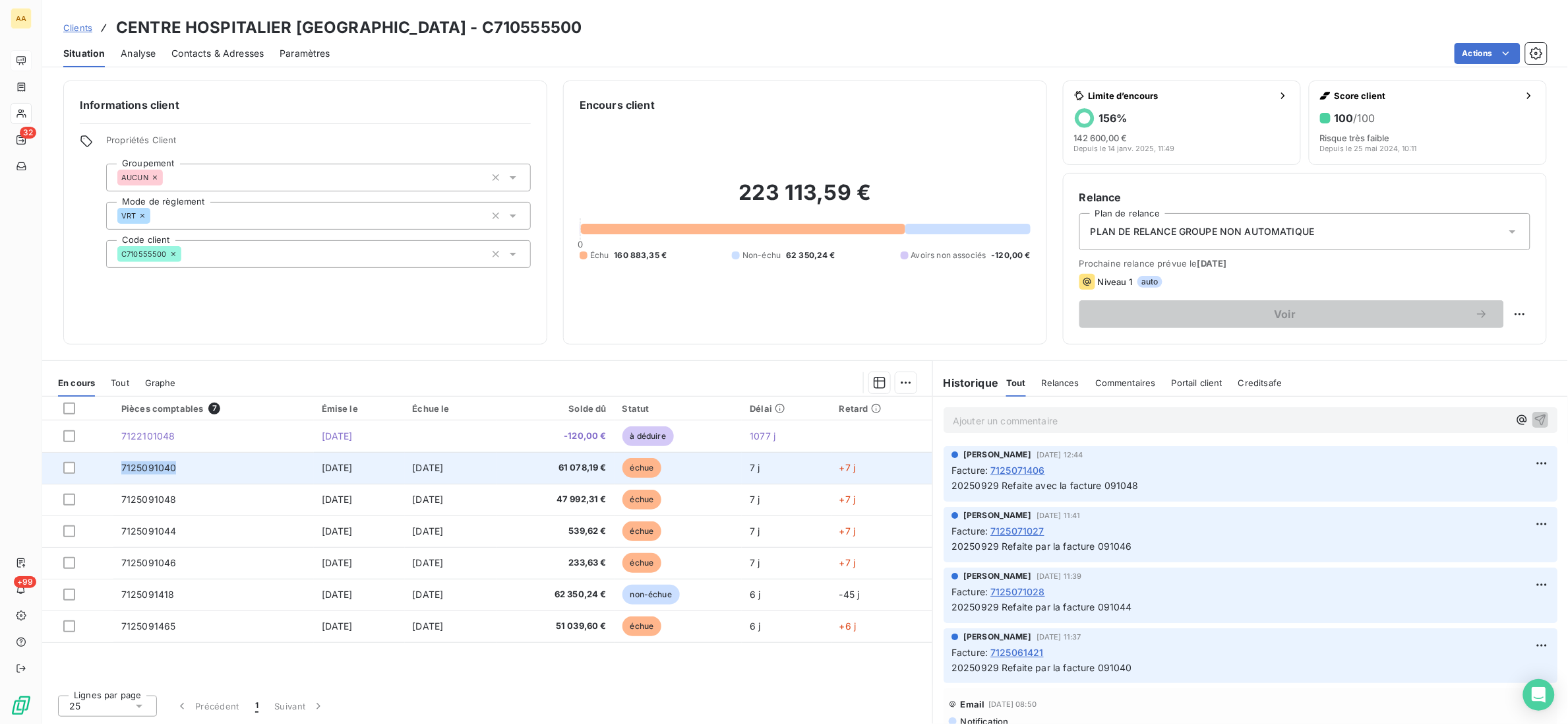
drag, startPoint x: 178, startPoint y: 466, endPoint x: 117, endPoint y: 468, distance: 61.0
click at [117, 468] on td "7125091040" at bounding box center [213, 468] width 201 height 32
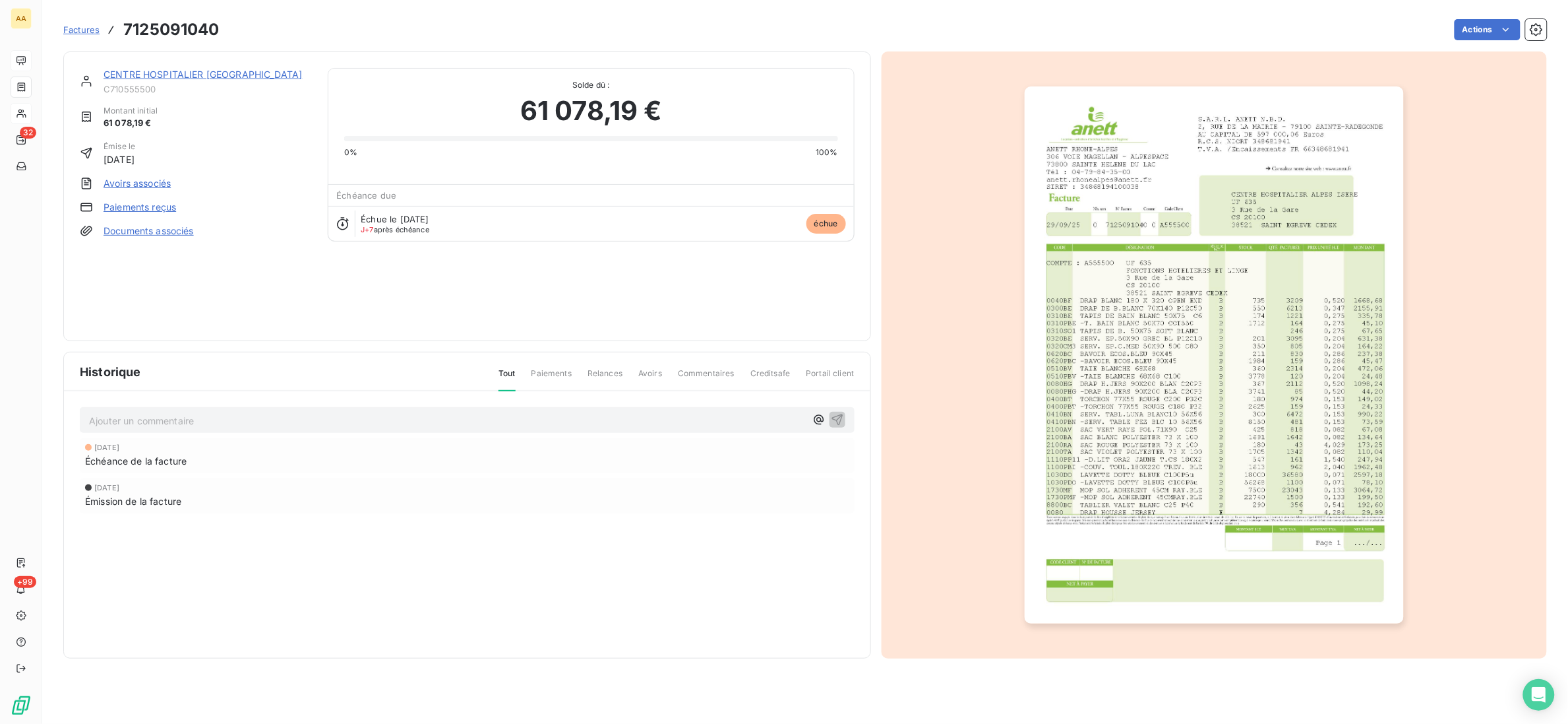
drag, startPoint x: 117, startPoint y: 468, endPoint x: 525, endPoint y: 39, distance: 592.0
click at [566, 38] on div "Actions" at bounding box center [891, 30] width 1311 height 21
drag, startPoint x: 221, startPoint y: 31, endPoint x: 126, endPoint y: 36, distance: 95.1
click at [126, 36] on div "Factures 7125091040 Actions" at bounding box center [805, 30] width 1484 height 28
copy h3 "7125091040"
